Goal: Task Accomplishment & Management: Complete application form

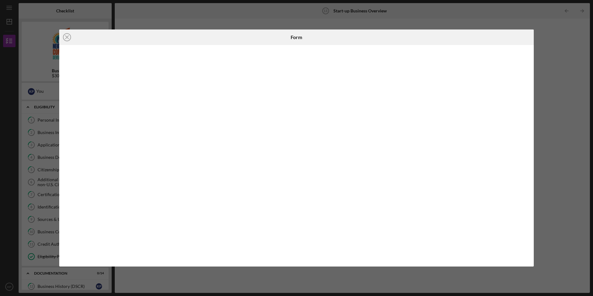
scroll to position [135, 0]
click at [561, 55] on div "Icon/Close Form" at bounding box center [296, 148] width 593 height 296
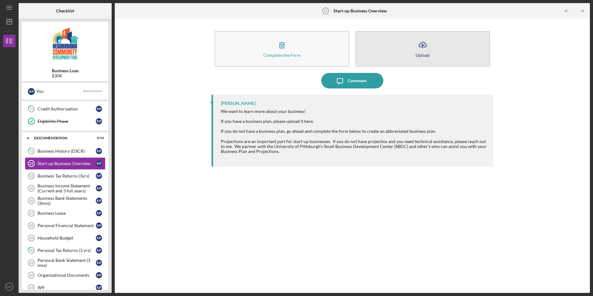
click at [420, 51] on icon "Icon/Upload" at bounding box center [423, 45] width 16 height 16
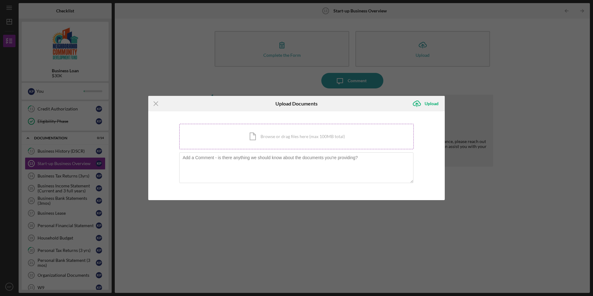
click at [319, 133] on div "Icon/Document Browse or drag files here (max 100MB total) Tap to choose files o…" at bounding box center [296, 136] width 235 height 25
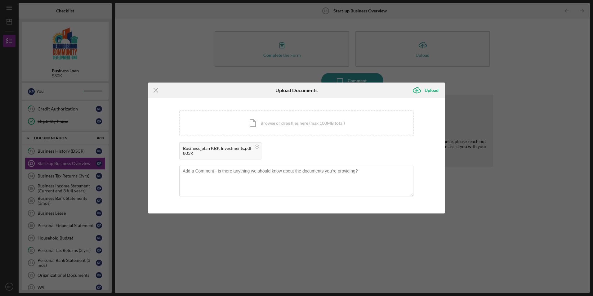
click at [498, 219] on div "Icon/Menu Close Upload Documents Icon/Upload Upload You're uploading documents …" at bounding box center [296, 148] width 593 height 296
click at [431, 92] on div "Upload" at bounding box center [432, 90] width 14 height 12
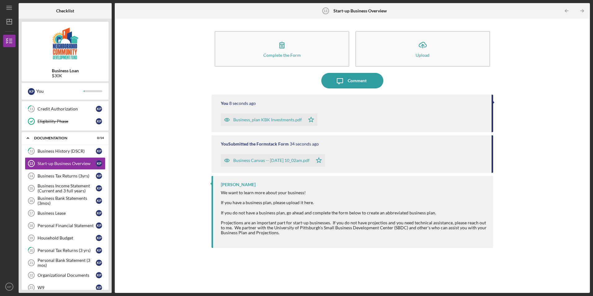
click at [269, 161] on div "Business Canvas -- [DATE] 10_02am.pdf" at bounding box center [271, 160] width 76 height 5
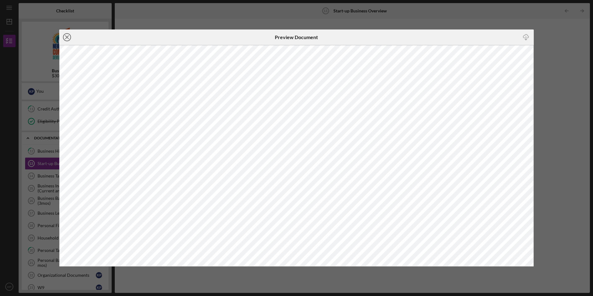
click at [68, 38] on icon "Icon/Close" at bounding box center [67, 37] width 16 height 16
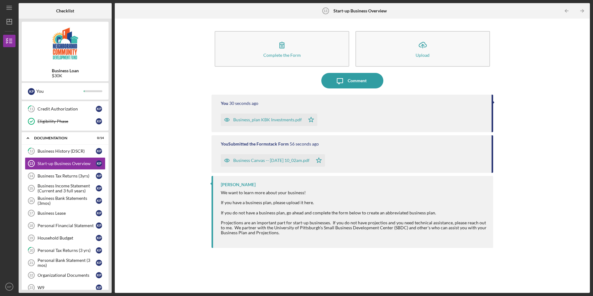
click at [335, 98] on div "You 30 seconds ago Business_plan KBK Investments.pdf Icon/Star" at bounding box center [352, 114] width 281 height 38
click at [310, 114] on icon "Icon/Star" at bounding box center [311, 120] width 12 height 12
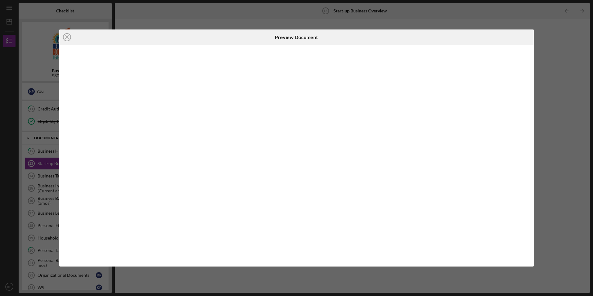
click at [311, 113] on div at bounding box center [296, 155] width 475 height 221
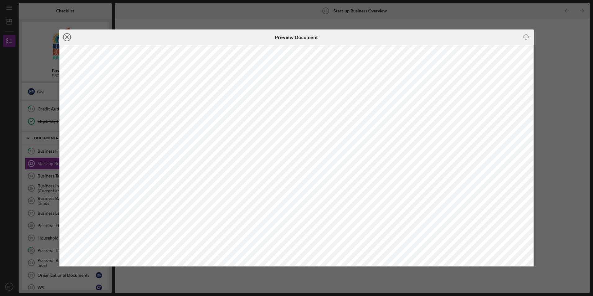
click at [67, 41] on circle at bounding box center [66, 37] width 7 height 7
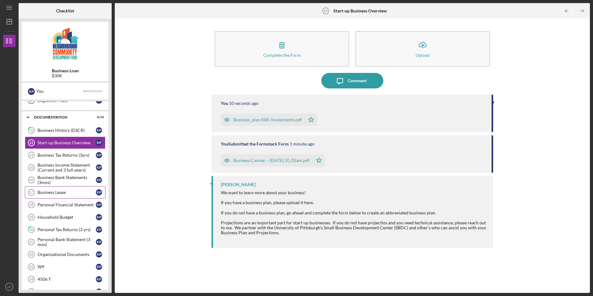
scroll to position [166, 0]
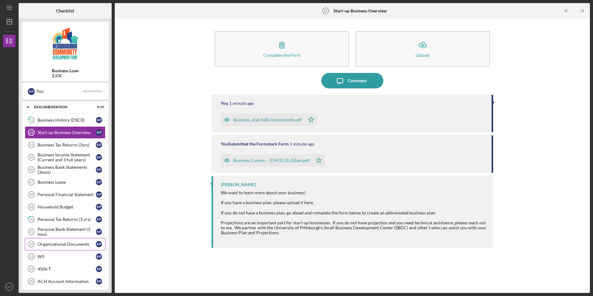
click at [79, 244] on div "Organizational Documents" at bounding box center [67, 244] width 58 height 5
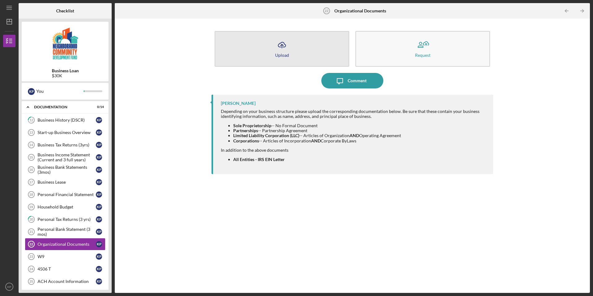
click at [278, 48] on icon "Icon/Upload" at bounding box center [282, 45] width 16 height 16
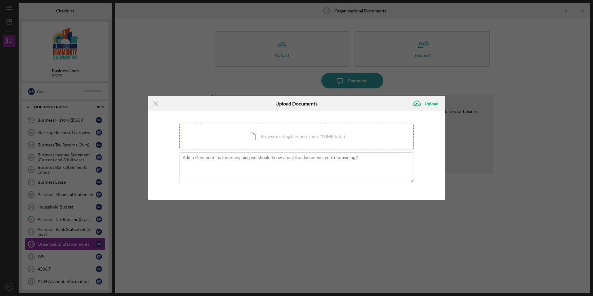
click at [272, 139] on div "Icon/Document Browse or drag files here (max 100MB total) Tap to choose files o…" at bounding box center [296, 136] width 235 height 25
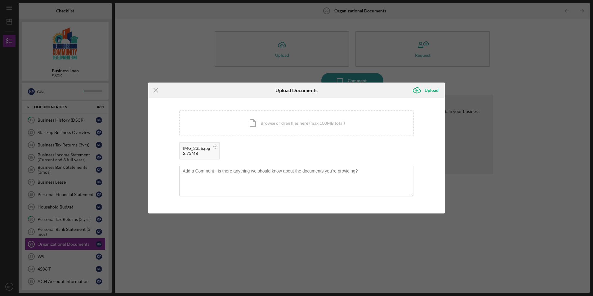
click at [194, 147] on div "IMG_2356.jpg" at bounding box center [196, 148] width 27 height 5
click at [279, 126] on div "Icon/Document Browse or drag files here (max 100MB total) Tap to choose files o…" at bounding box center [296, 122] width 235 height 25
click at [277, 124] on div "Icon/Document Browse or drag files here (max 100MB total) Tap to choose files o…" at bounding box center [296, 122] width 235 height 25
click at [298, 125] on div "Icon/Document Browse or drag files here (max 100MB total) Tap to choose files o…" at bounding box center [296, 122] width 235 height 25
click at [281, 126] on div "Icon/Document Browse or drag files here (max 100MB total) Tap to choose files o…" at bounding box center [296, 122] width 235 height 25
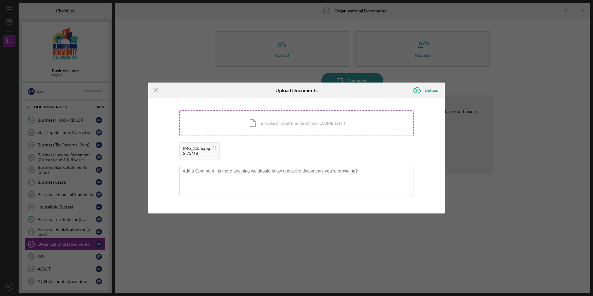
click at [299, 118] on div "Icon/Document Browse or drag files here (max 100MB total) Tap to choose files o…" at bounding box center [296, 122] width 235 height 25
click at [174, 43] on div "Icon/Menu Close Upload Documents Icon/Upload Upload You're uploading documents …" at bounding box center [296, 148] width 593 height 296
click at [257, 124] on div "Icon/Document Browse or drag files here (max 100MB total) Tap to choose files o…" at bounding box center [296, 122] width 235 height 25
click at [298, 122] on div "Icon/Document Browse or drag files here (max 100MB total) Tap to choose files o…" at bounding box center [296, 122] width 235 height 25
click at [281, 122] on div "Icon/Document Browse or drag files here (max 100MB total) Tap to choose files o…" at bounding box center [296, 122] width 235 height 25
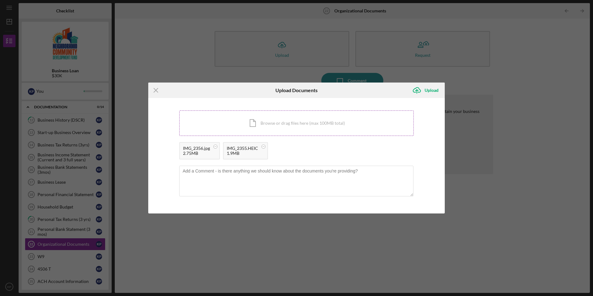
click at [287, 128] on div "Icon/Document Browse or drag files here (max 100MB total) Tap to choose files o…" at bounding box center [296, 122] width 235 height 25
click at [307, 119] on div "Icon/Document Browse or drag files here (max 100MB total) Tap to choose files o…" at bounding box center [296, 122] width 235 height 25
click at [420, 89] on icon "submit" at bounding box center [416, 90] width 7 height 5
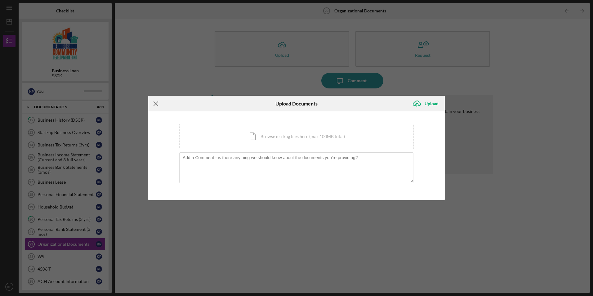
click at [155, 103] on line at bounding box center [156, 104] width 4 height 4
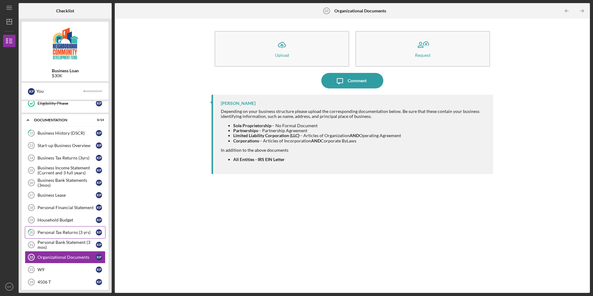
scroll to position [184, 0]
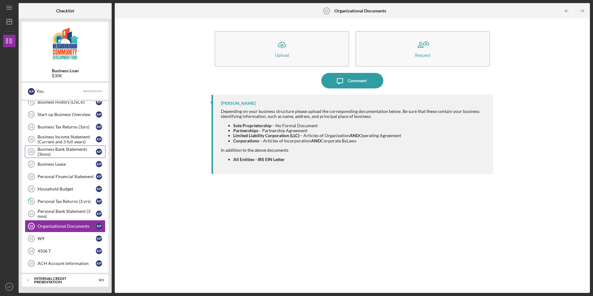
click at [78, 153] on div "Business Bank Statements (3mos)" at bounding box center [67, 152] width 58 height 10
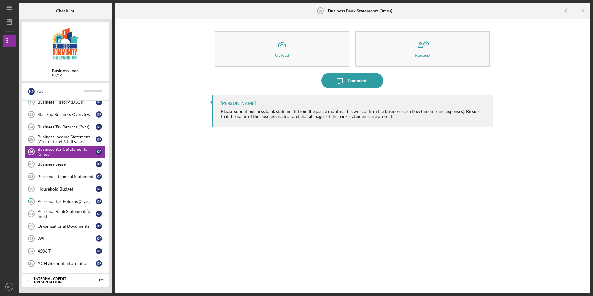
click at [470, 3] on div "Icon/Menu Business Bank Statements (3mos) 16 Business Bank Statements (3mos) Ch…" at bounding box center [296, 146] width 587 height 293
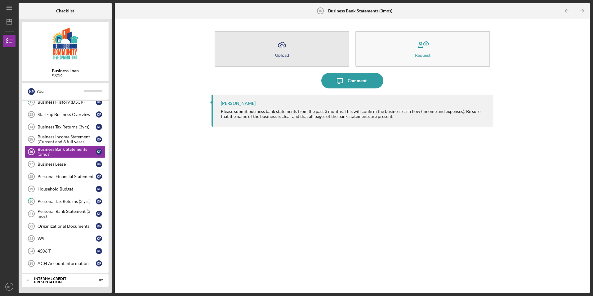
click at [288, 53] on div "Upload" at bounding box center [282, 55] width 14 height 5
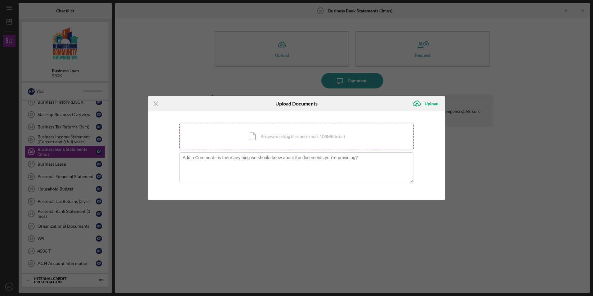
click at [269, 134] on div "Icon/Document Browse or drag files here (max 100MB total) Tap to choose files o…" at bounding box center [296, 136] width 235 height 25
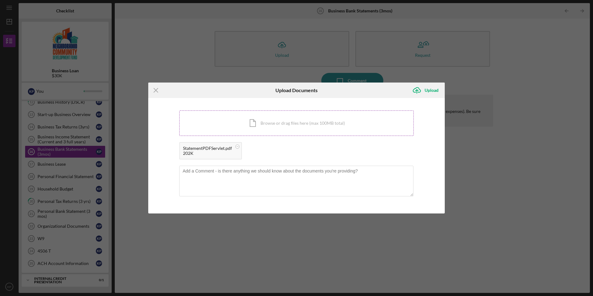
click at [288, 123] on div "Icon/Document Browse or drag files here (max 100MB total) Tap to choose files o…" at bounding box center [296, 122] width 235 height 25
click at [256, 121] on div "Icon/Document Browse or drag files here (max 100MB total) Tap to choose files o…" at bounding box center [296, 122] width 235 height 25
click at [420, 89] on icon "Icon/Upload" at bounding box center [417, 91] width 16 height 16
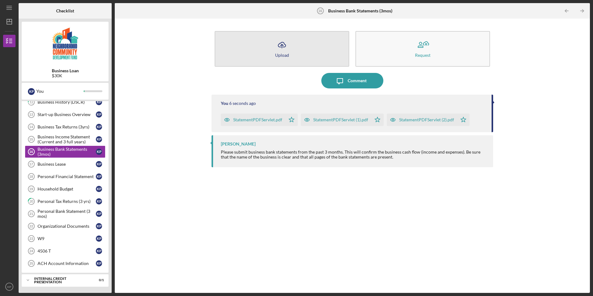
click at [284, 55] on div "Upload" at bounding box center [282, 55] width 14 height 5
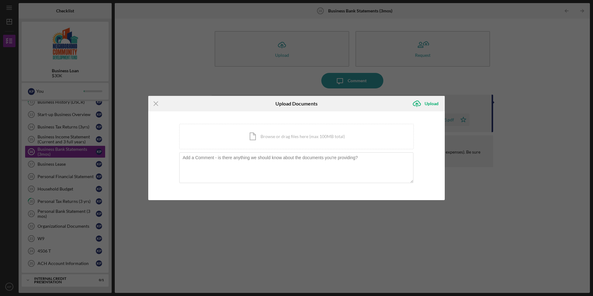
click at [239, 76] on div "Icon/Menu Close Upload Documents Icon/Upload Upload You're uploading documents …" at bounding box center [296, 148] width 593 height 296
click at [155, 102] on line at bounding box center [156, 104] width 4 height 4
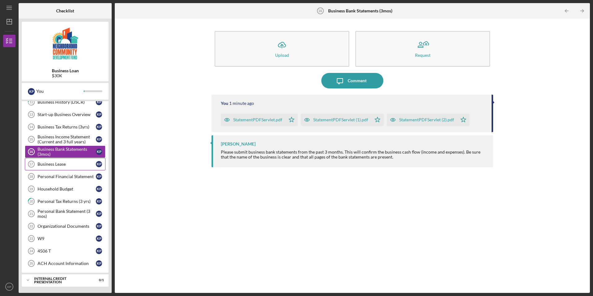
click at [70, 166] on div "Business Lease" at bounding box center [67, 164] width 58 height 5
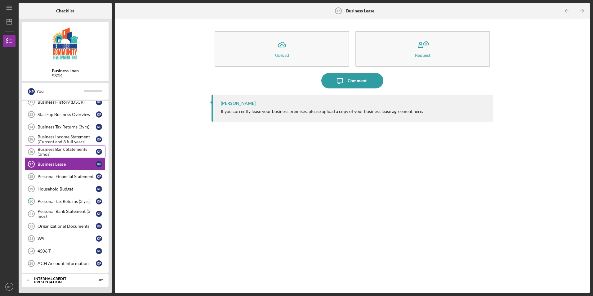
click at [66, 152] on div "Business Bank Statements (3mos)" at bounding box center [67, 152] width 58 height 10
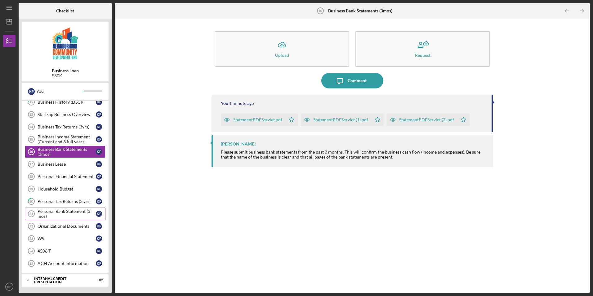
click at [65, 214] on div "Personal Bank Statement (3 mos)" at bounding box center [67, 214] width 58 height 10
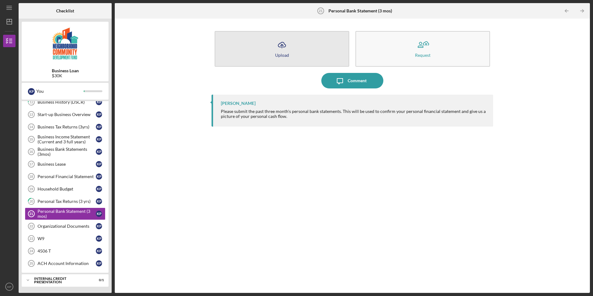
click at [271, 56] on button "Icon/Upload Upload" at bounding box center [282, 49] width 135 height 36
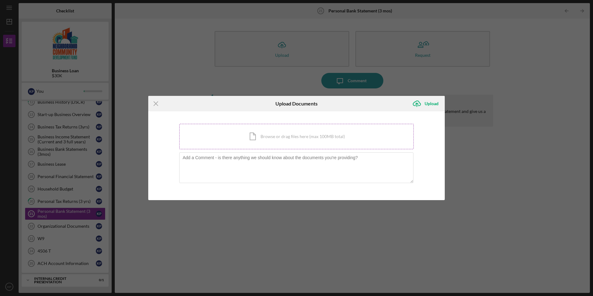
click at [301, 138] on div "Icon/Document Browse or drag files here (max 100MB total) Tap to choose files o…" at bounding box center [296, 136] width 235 height 25
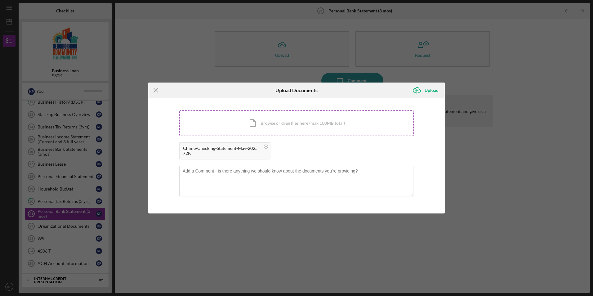
click at [294, 129] on div "Icon/Document Browse or drag files here (max 100MB total) Tap to choose files o…" at bounding box center [296, 122] width 235 height 25
click at [321, 122] on div "Icon/Document Browse or drag files here (max 100MB total) Tap to choose files o…" at bounding box center [296, 122] width 235 height 25
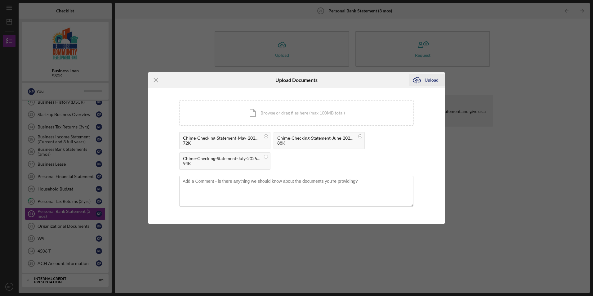
click at [423, 79] on icon "Icon/Upload" at bounding box center [417, 80] width 16 height 16
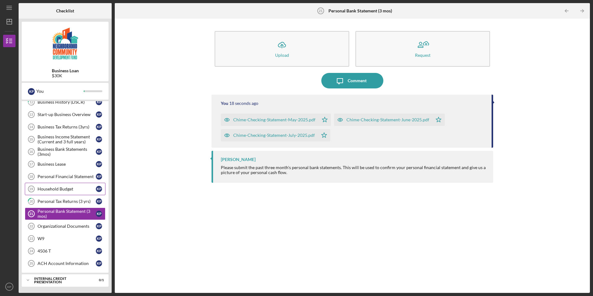
click at [64, 185] on link "Household Budget 19 Household Budget K P" at bounding box center [65, 189] width 81 height 12
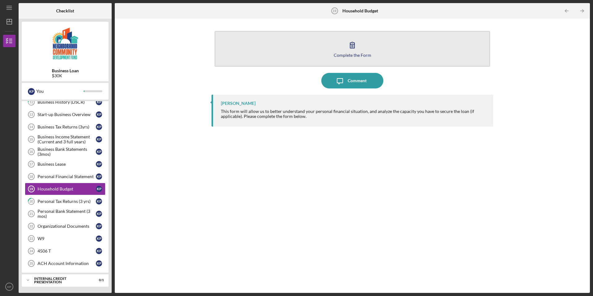
click at [342, 52] on button "Complete the Form Form" at bounding box center [352, 49] width 275 height 36
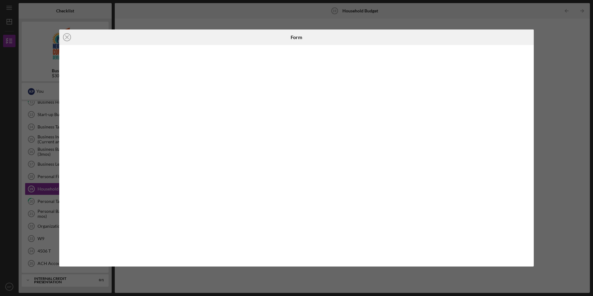
click at [553, 122] on div "Icon/Close Form" at bounding box center [296, 148] width 593 height 296
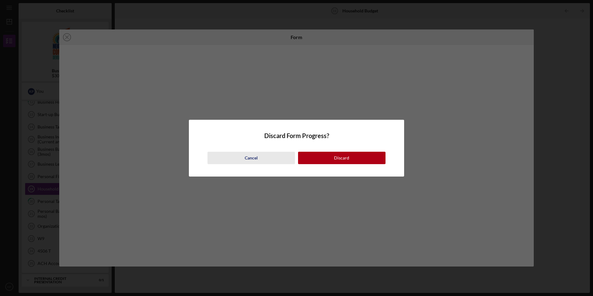
click at [279, 157] on button "Cancel" at bounding box center [252, 158] width 88 height 12
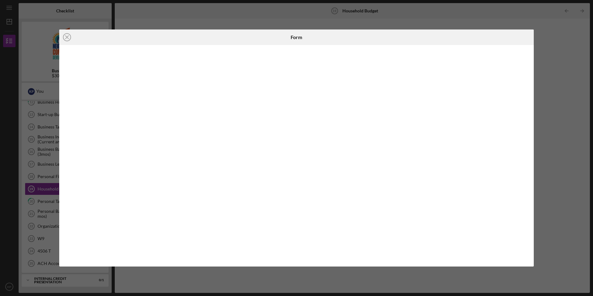
click at [543, 104] on div "Icon/Close Form" at bounding box center [296, 148] width 593 height 296
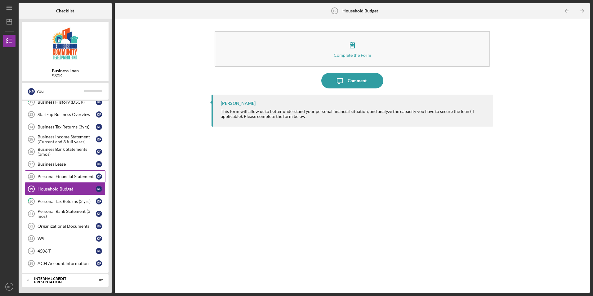
click at [74, 178] on div "Personal Financial Statement" at bounding box center [67, 176] width 58 height 5
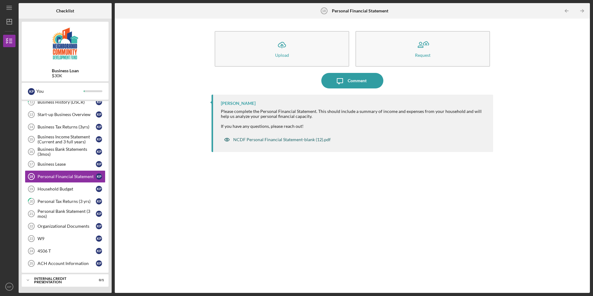
click at [258, 138] on div "NCDF Personal Financial Statement-blank (12).pdf" at bounding box center [281, 139] width 97 height 5
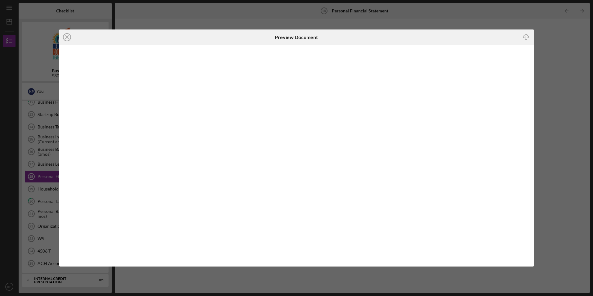
click at [526, 37] on line "button" at bounding box center [526, 38] width 0 height 3
click at [67, 36] on icon "Icon/Close" at bounding box center [67, 37] width 16 height 16
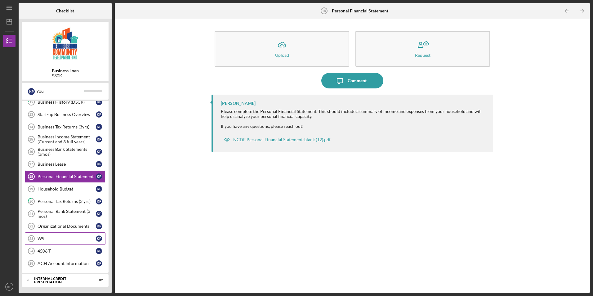
click at [55, 237] on div "W9" at bounding box center [67, 238] width 58 height 5
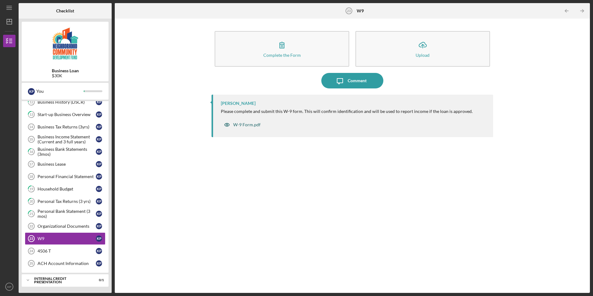
click at [254, 124] on div "W-9 Form.pdf" at bounding box center [246, 124] width 27 height 5
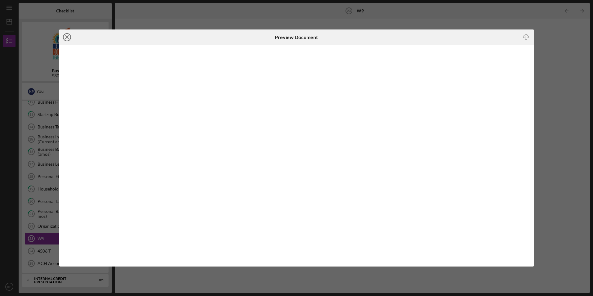
click at [69, 39] on icon "Icon/Close" at bounding box center [67, 37] width 16 height 16
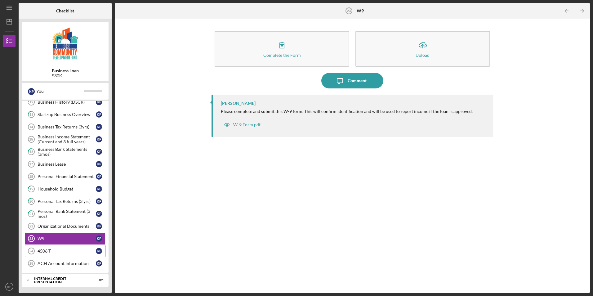
click at [79, 250] on div "4506 T" at bounding box center [67, 251] width 58 height 5
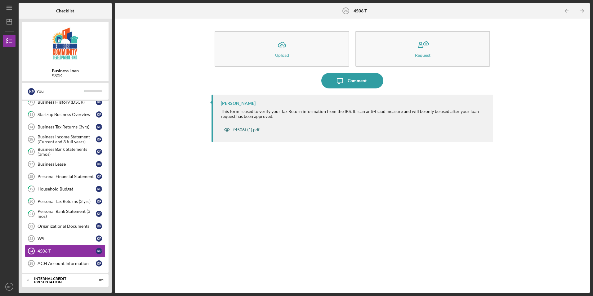
click at [250, 130] on div "f4506t (1).pdf" at bounding box center [246, 129] width 26 height 5
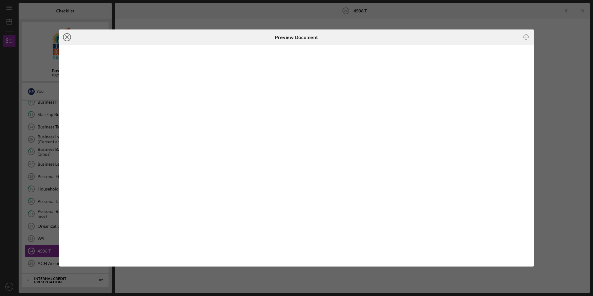
click at [67, 38] on icon "Icon/Close" at bounding box center [67, 37] width 16 height 16
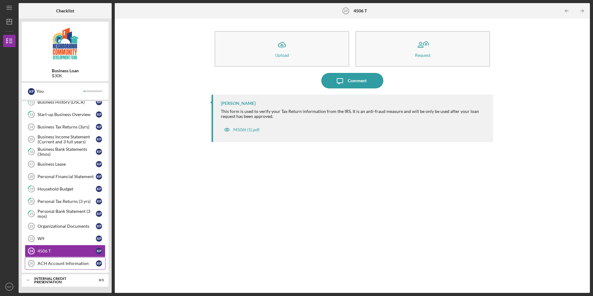
click at [51, 262] on div "ACH Account Information" at bounding box center [67, 263] width 58 height 5
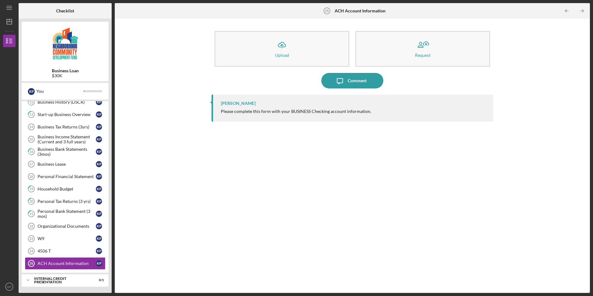
click at [263, 109] on div "Please complete this form with your BUSINESS Checking account information." at bounding box center [296, 111] width 151 height 5
drag, startPoint x: 294, startPoint y: 114, endPoint x: 298, endPoint y: 115, distance: 4.1
click at [298, 115] on div "[PERSON_NAME] Please complete this form with your BUSINESS Checking account inf…" at bounding box center [352, 108] width 281 height 27
drag, startPoint x: 298, startPoint y: 115, endPoint x: 307, endPoint y: 115, distance: 8.7
click at [306, 115] on div "[PERSON_NAME] Please complete this form with your BUSINESS Checking account inf…" at bounding box center [352, 108] width 281 height 27
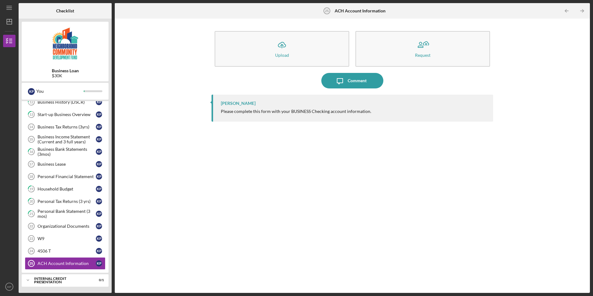
click at [307, 115] on div "[PERSON_NAME] Please complete this form with your BUSINESS Checking account inf…" at bounding box center [352, 108] width 281 height 27
click at [308, 111] on div "Please complete this form with your BUSINESS Checking account information." at bounding box center [296, 111] width 151 height 5
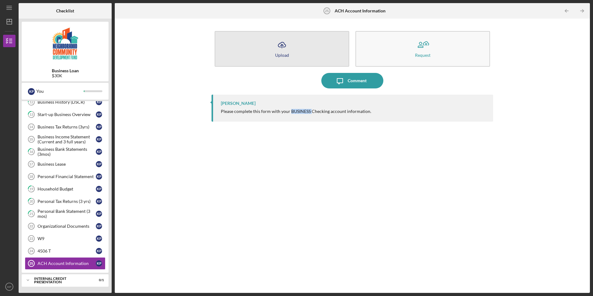
drag, startPoint x: 308, startPoint y: 111, endPoint x: 281, endPoint y: 49, distance: 67.7
click at [281, 49] on icon "Icon/Upload" at bounding box center [282, 45] width 16 height 16
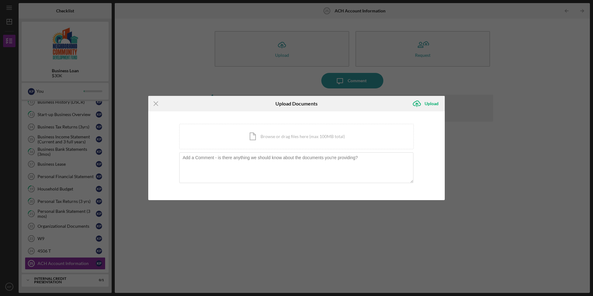
click at [154, 101] on icon "Icon/Menu Close" at bounding box center [156, 104] width 16 height 16
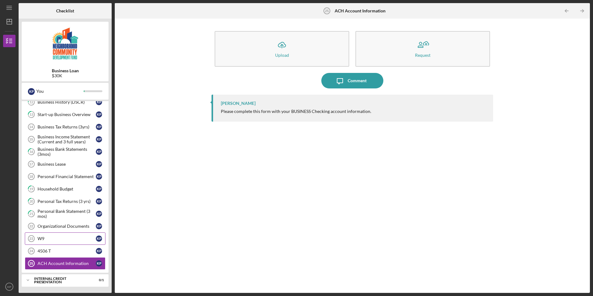
click at [81, 236] on link "W9 23 W9 K P" at bounding box center [65, 238] width 81 height 12
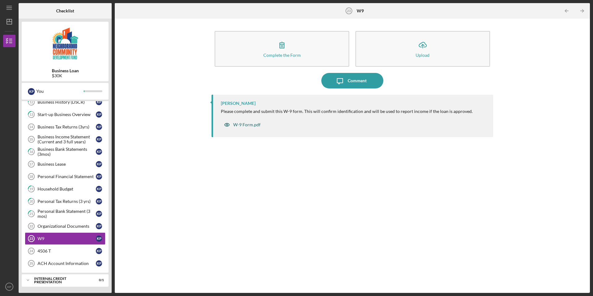
click at [253, 125] on div "W-9 Form.pdf" at bounding box center [246, 124] width 27 height 5
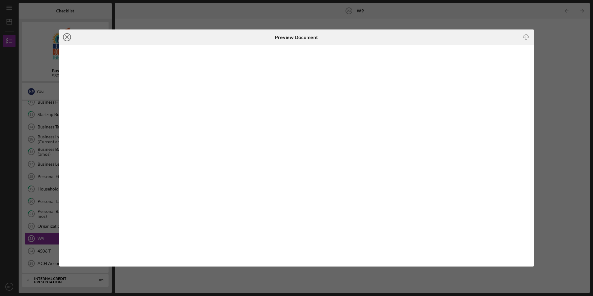
click at [70, 38] on icon "Icon/Close" at bounding box center [67, 37] width 16 height 16
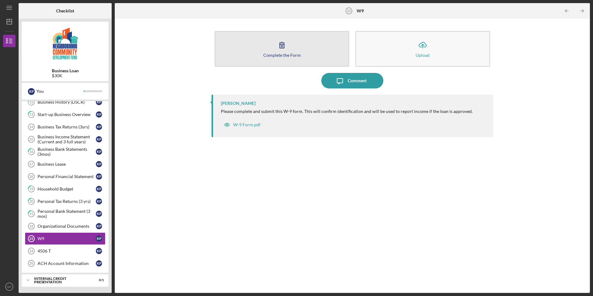
click at [285, 53] on div "Complete the Form" at bounding box center [282, 55] width 38 height 5
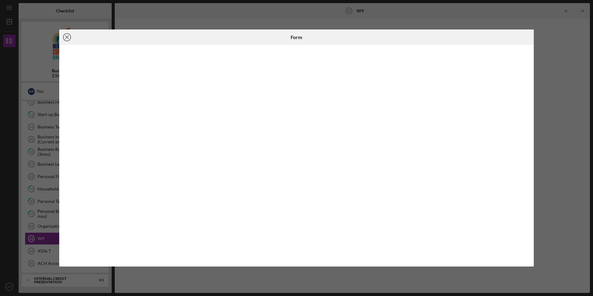
click at [66, 39] on line at bounding box center [66, 37] width 3 height 3
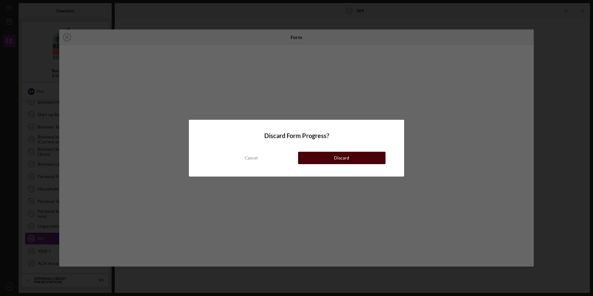
click at [337, 155] on div "Discard" at bounding box center [341, 158] width 15 height 12
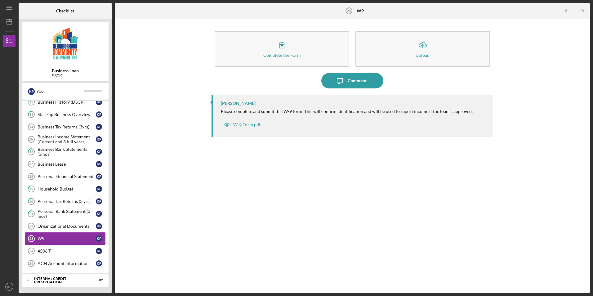
click at [57, 241] on div "W9" at bounding box center [67, 238] width 58 height 5
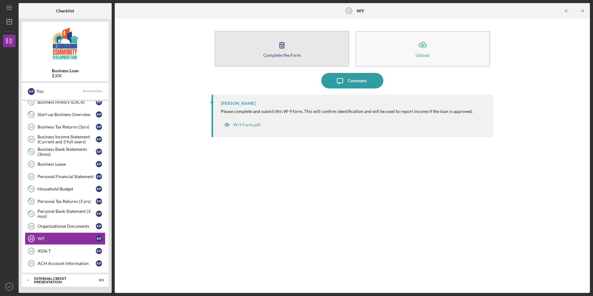
click at [275, 53] on div "Complete the Form" at bounding box center [282, 55] width 38 height 5
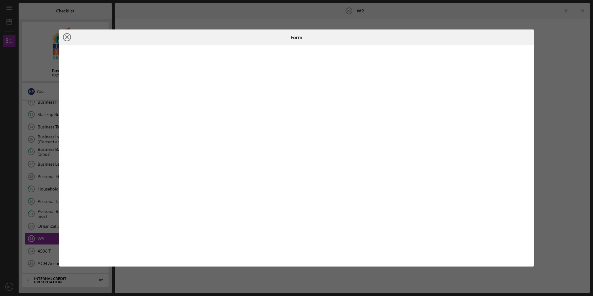
click at [65, 39] on icon "Icon/Close" at bounding box center [67, 37] width 16 height 16
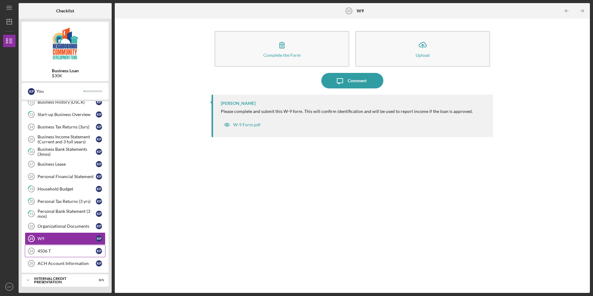
click at [52, 250] on div "4506 T" at bounding box center [67, 251] width 58 height 5
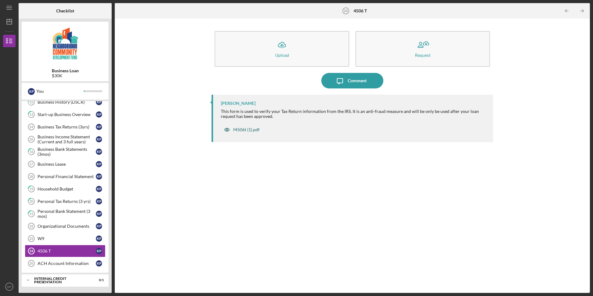
click at [250, 128] on div "f4506t (1).pdf" at bounding box center [246, 129] width 26 height 5
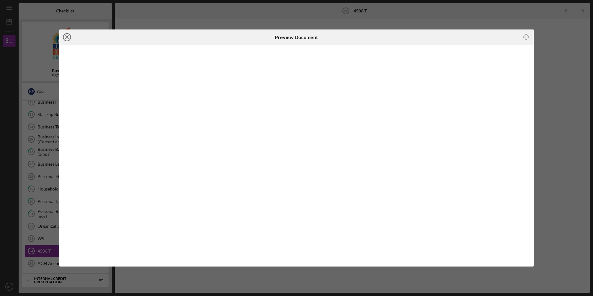
click at [68, 39] on line at bounding box center [66, 37] width 3 height 3
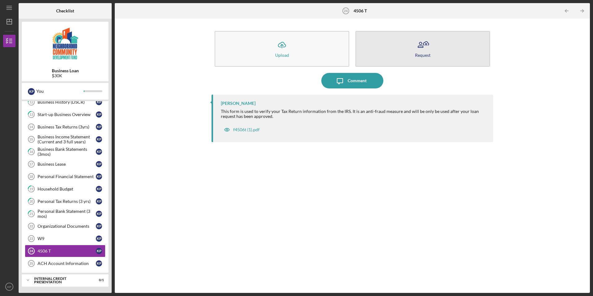
click at [426, 47] on icon "button" at bounding box center [423, 45] width 16 height 16
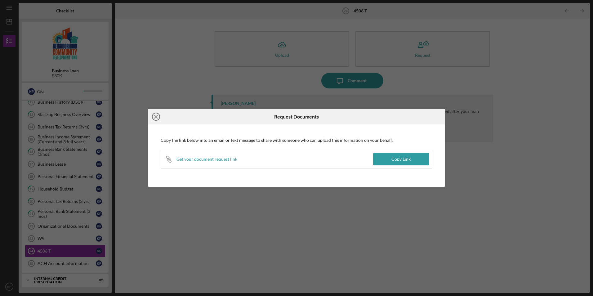
click at [158, 115] on line at bounding box center [156, 116] width 3 height 3
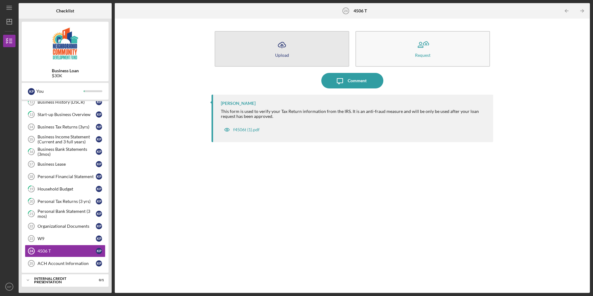
click at [285, 53] on div "Upload" at bounding box center [282, 55] width 14 height 5
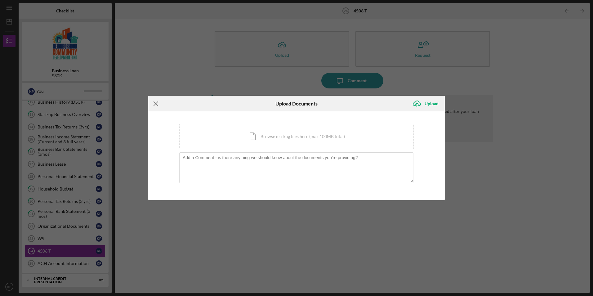
click at [152, 103] on icon "Icon/Menu Close" at bounding box center [156, 104] width 16 height 16
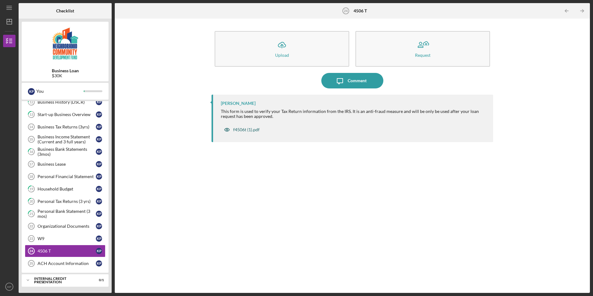
click at [236, 129] on div "f4506t (1).pdf" at bounding box center [246, 129] width 26 height 5
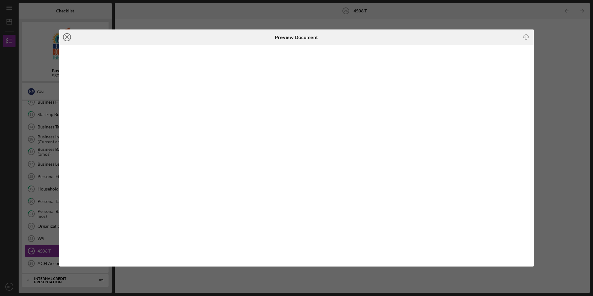
click at [65, 37] on icon "Icon/Close" at bounding box center [67, 37] width 16 height 16
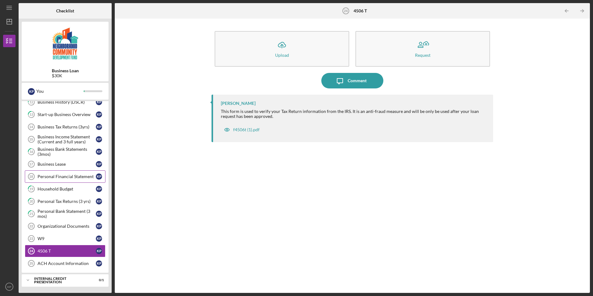
click at [72, 178] on div "Personal Financial Statement" at bounding box center [67, 176] width 58 height 5
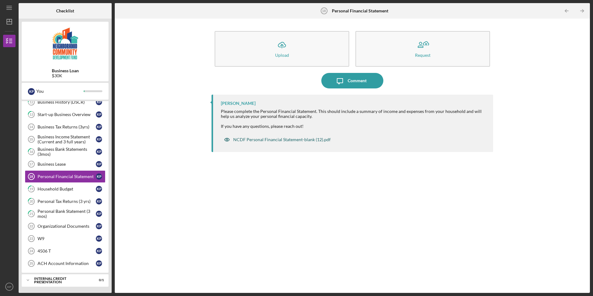
click at [277, 139] on div "NCDF Personal Financial Statement-blank (12).pdf" at bounding box center [281, 139] width 97 height 5
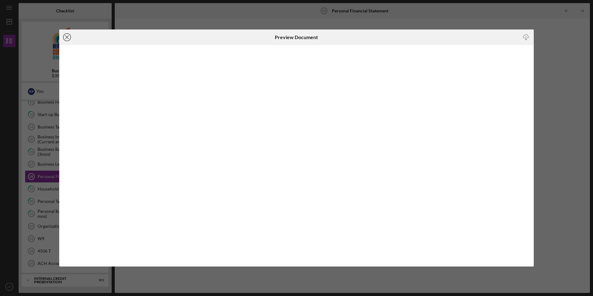
click at [67, 38] on line at bounding box center [66, 37] width 3 height 3
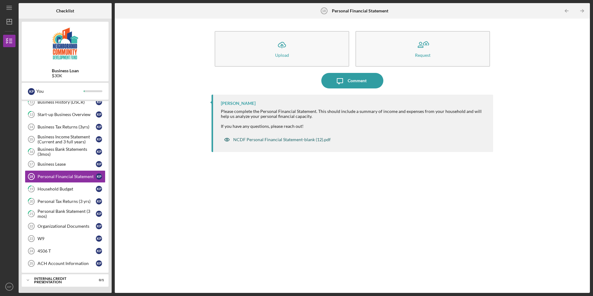
click at [277, 138] on div "NCDF Personal Financial Statement-blank (12).pdf" at bounding box center [281, 139] width 97 height 5
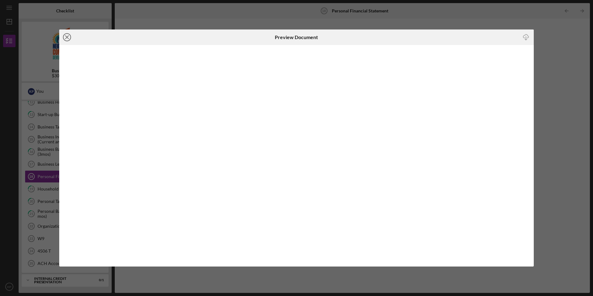
click at [71, 38] on icon "Icon/Close" at bounding box center [67, 37] width 16 height 16
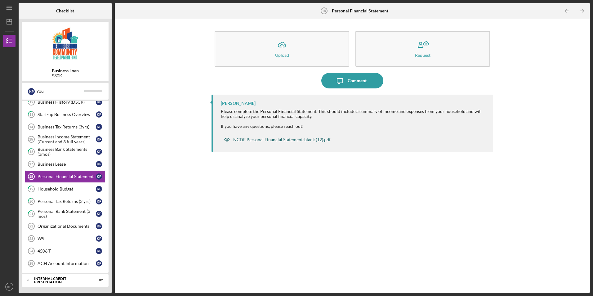
click at [308, 137] on div "NCDF Personal Financial Statement-blank (12).pdf" at bounding box center [277, 139] width 113 height 12
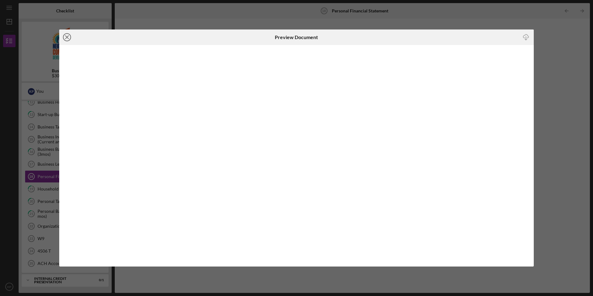
click at [67, 36] on icon "Icon/Close" at bounding box center [67, 37] width 16 height 16
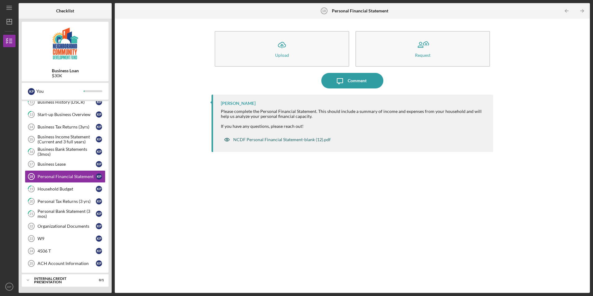
click at [272, 138] on div "NCDF Personal Financial Statement-blank (12).pdf" at bounding box center [281, 139] width 97 height 5
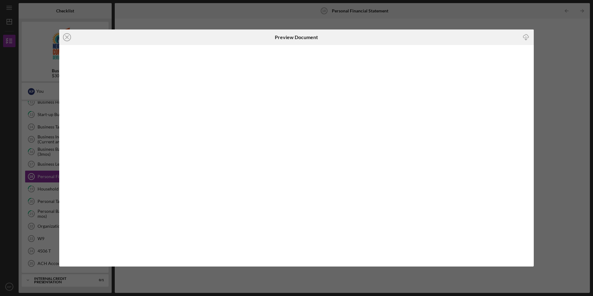
click at [527, 38] on icon "button" at bounding box center [526, 35] width 5 height 3
click at [219, 8] on div "Icon/Close Preview Document Icon/Download" at bounding box center [296, 148] width 593 height 296
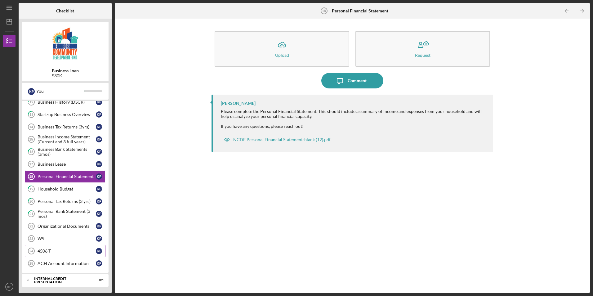
click at [59, 249] on link "4506 T 24 4506 T K P" at bounding box center [65, 251] width 81 height 12
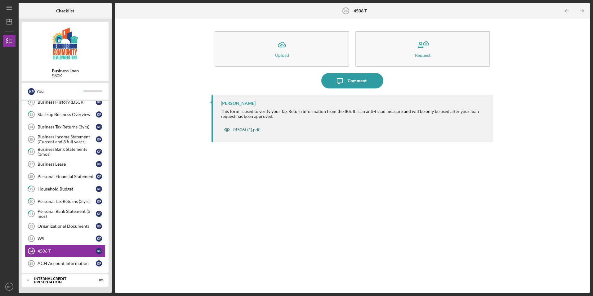
click at [251, 131] on div "f4506t (1).pdf" at bounding box center [246, 129] width 26 height 5
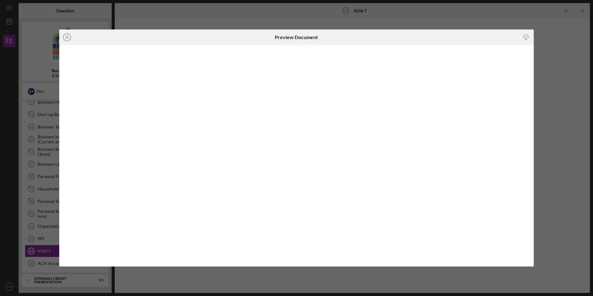
click at [526, 35] on icon "Icon/Download" at bounding box center [526, 37] width 14 height 14
click at [397, 14] on div "Icon/Close Preview Document Icon/Download" at bounding box center [296, 148] width 593 height 296
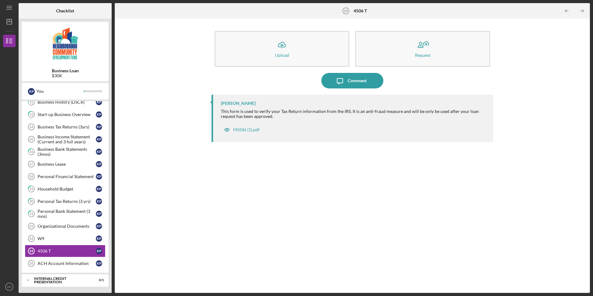
click at [221, 124] on button "f4506t (1).pdf" at bounding box center [242, 130] width 42 height 12
